Goal: Check status: Check status

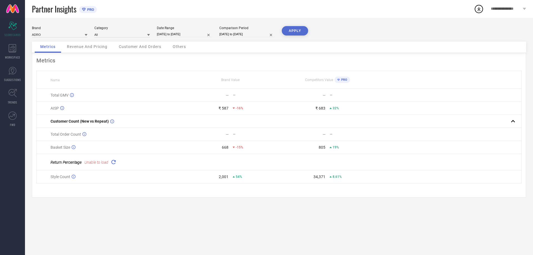
click at [184, 31] on input "[DATE] to [DATE]" at bounding box center [185, 34] width 56 height 6
select select "9"
select select "2025"
select select "10"
select select "2025"
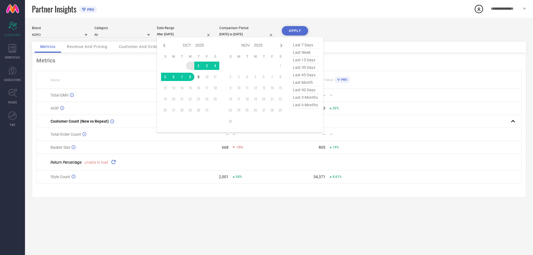
click at [190, 65] on td "1" at bounding box center [190, 66] width 8 height 8
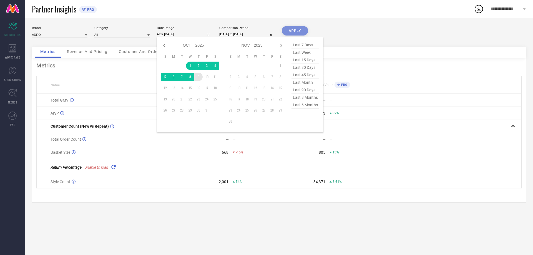
type input "[DATE] to [DATE]"
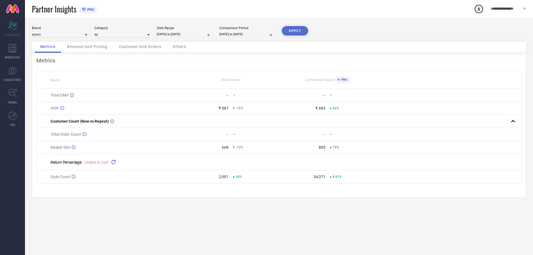
drag, startPoint x: 293, startPoint y: 28, endPoint x: 299, endPoint y: 33, distance: 7.5
click at [293, 29] on button "APPLY" at bounding box center [295, 30] width 26 height 9
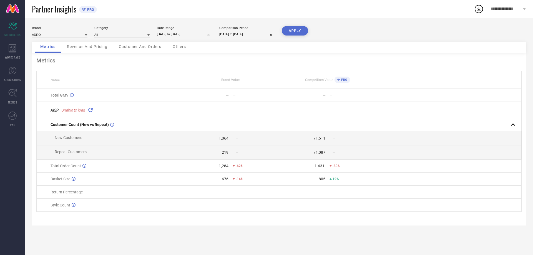
click at [91, 111] on icon at bounding box center [90, 110] width 6 height 6
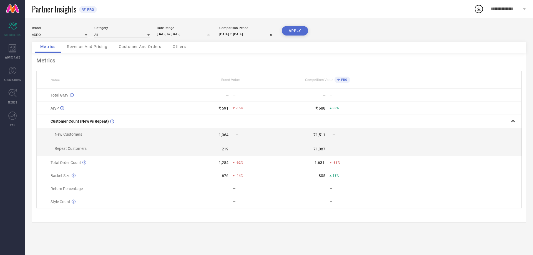
click at [89, 49] on span "Revenue And Pricing" at bounding box center [87, 46] width 41 height 4
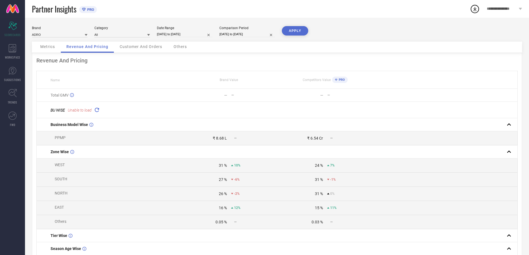
click at [99, 109] on icon at bounding box center [97, 110] width 6 height 6
